Goal: Information Seeking & Learning: Learn about a topic

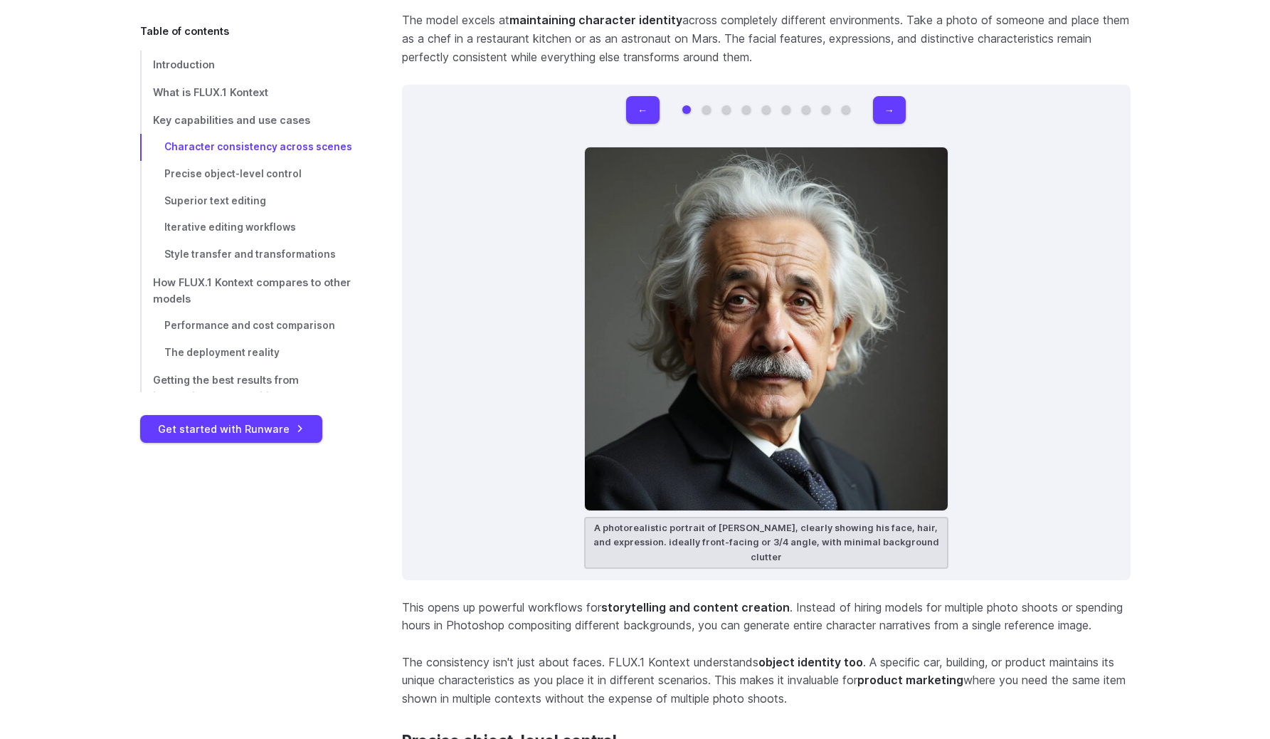
click at [554, 284] on div "← → A photorealistic portrait of [PERSON_NAME], clearly showing his face, hair,…" at bounding box center [766, 332] width 729 height 495
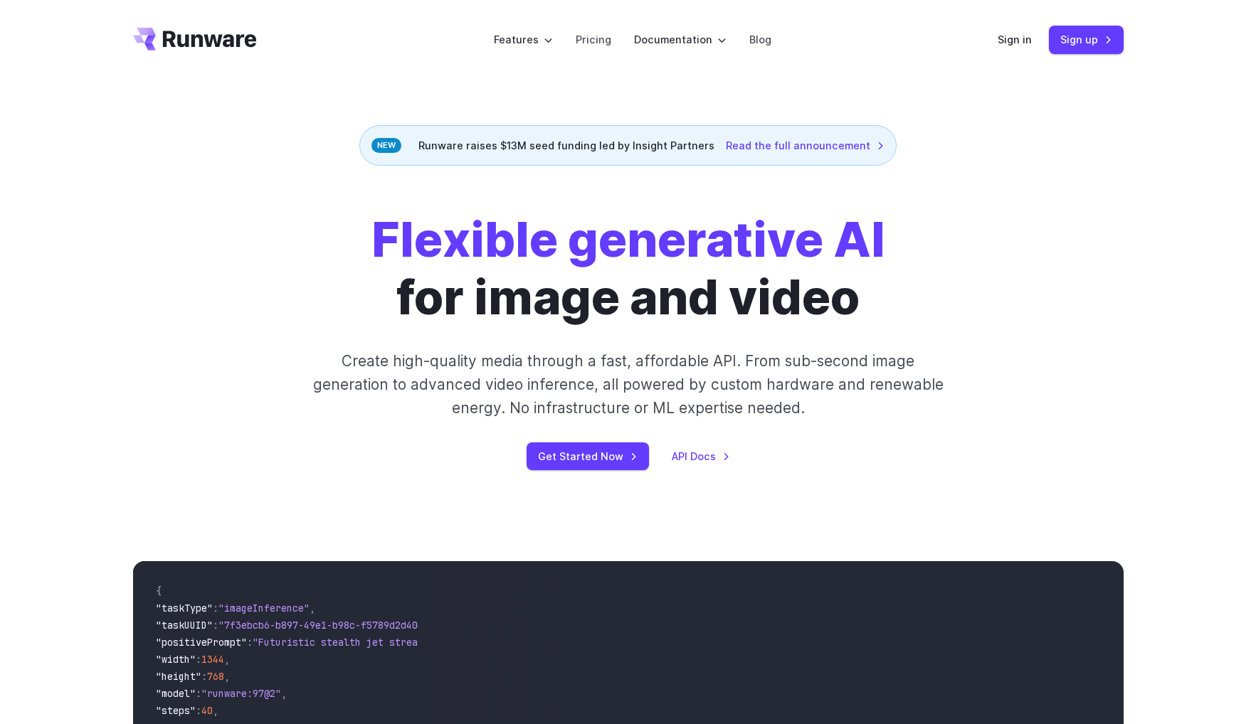
click at [119, 418] on div "Flexible generative AI for image and video Create high-quality media through a …" at bounding box center [628, 340] width 1025 height 259
